Goal: Information Seeking & Learning: Learn about a topic

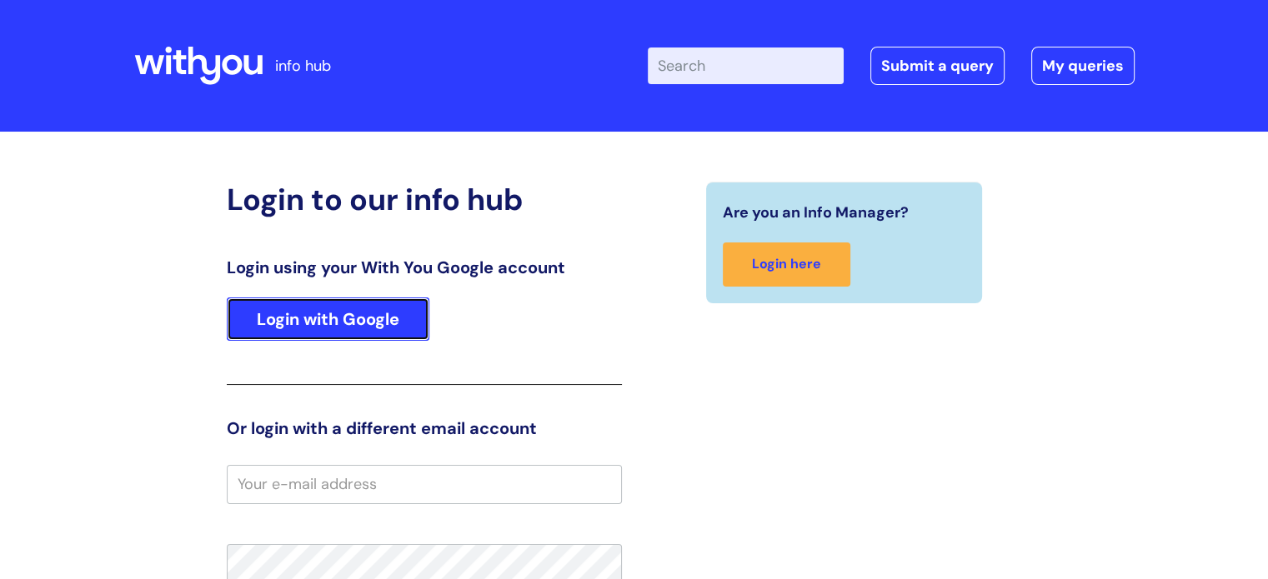
click at [350, 313] on link "Login with Google" at bounding box center [328, 319] width 203 height 43
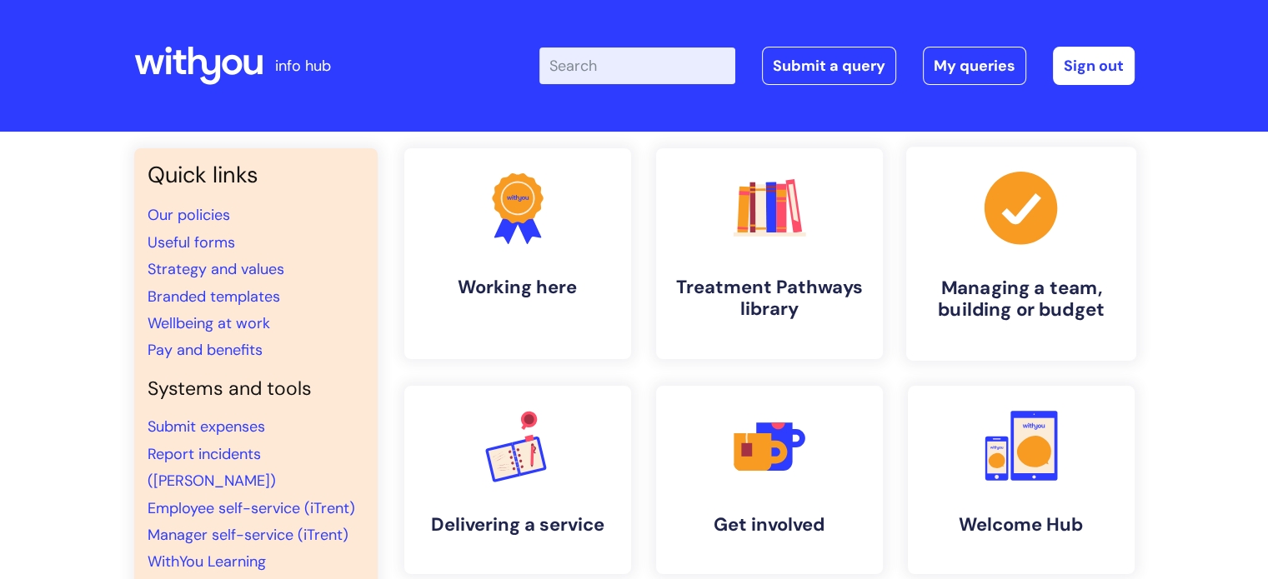
click at [985, 199] on icon at bounding box center [1020, 208] width 73 height 73
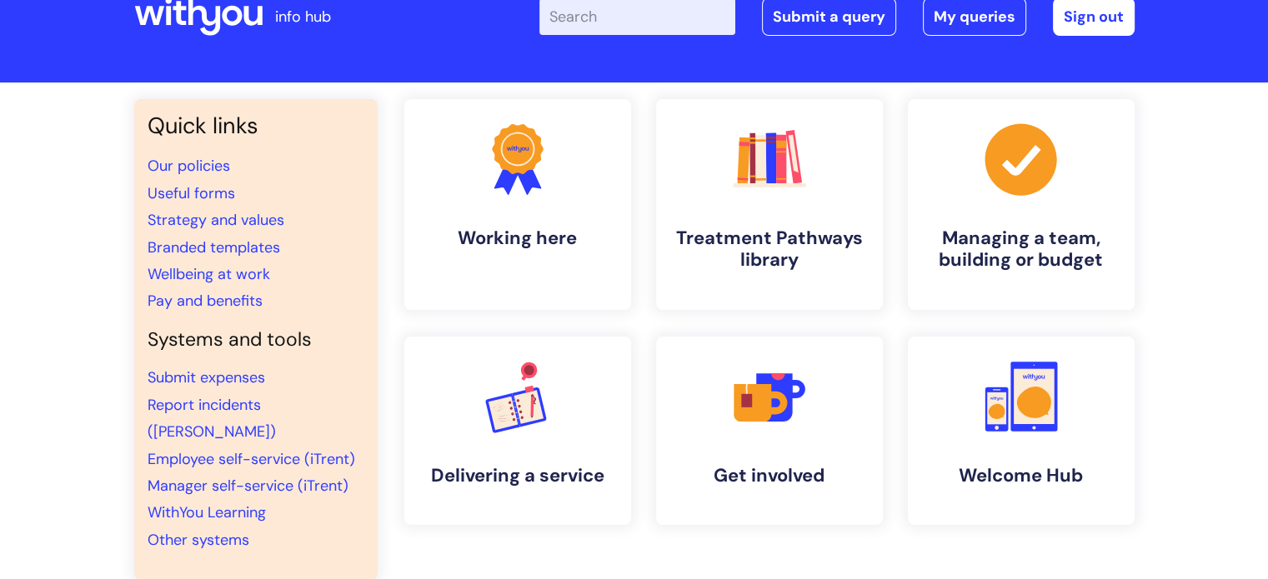
scroll to position [60, 0]
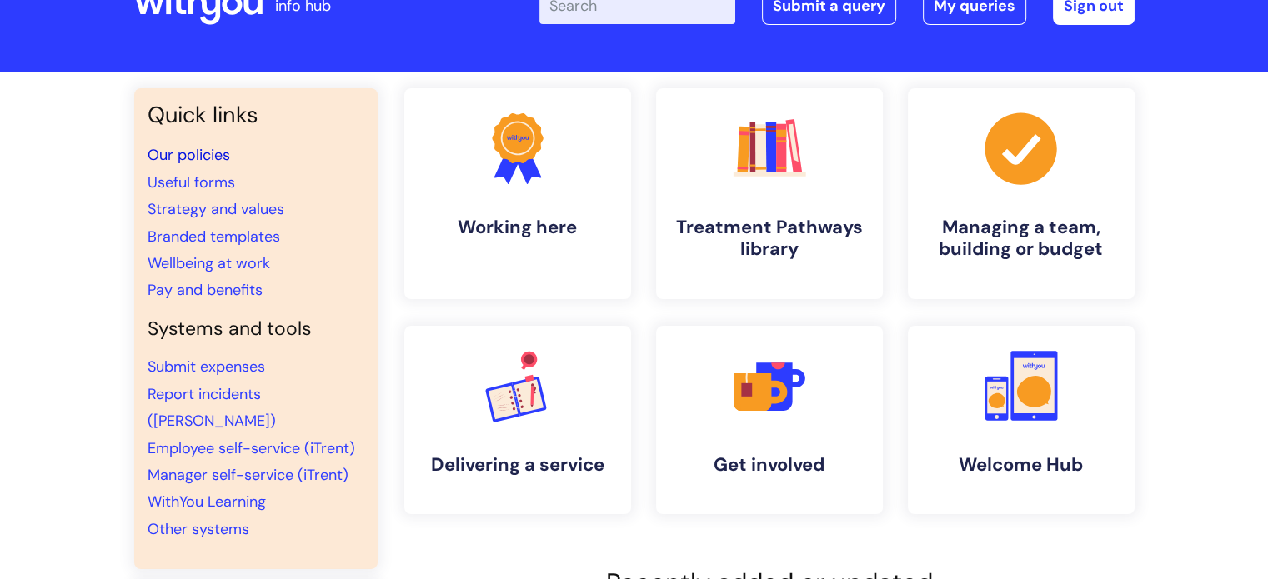
click at [198, 150] on link "Our policies" at bounding box center [189, 155] width 83 height 20
